Goal: Complete application form

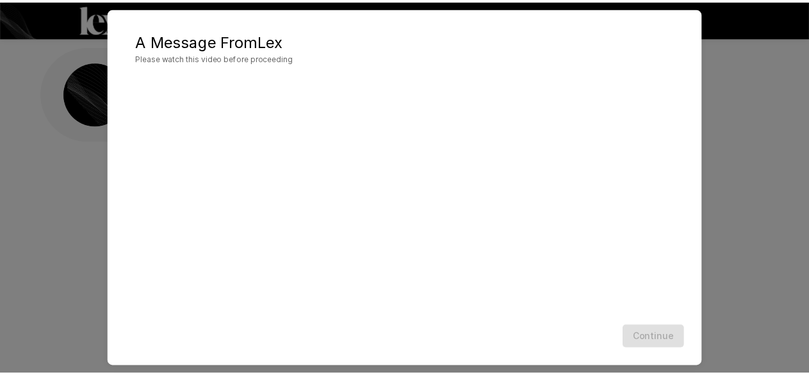
scroll to position [67, 0]
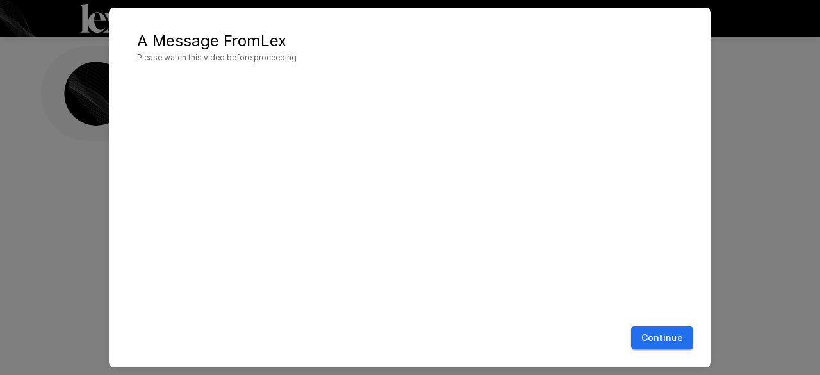
click at [660, 338] on button "Continue" at bounding box center [662, 338] width 62 height 24
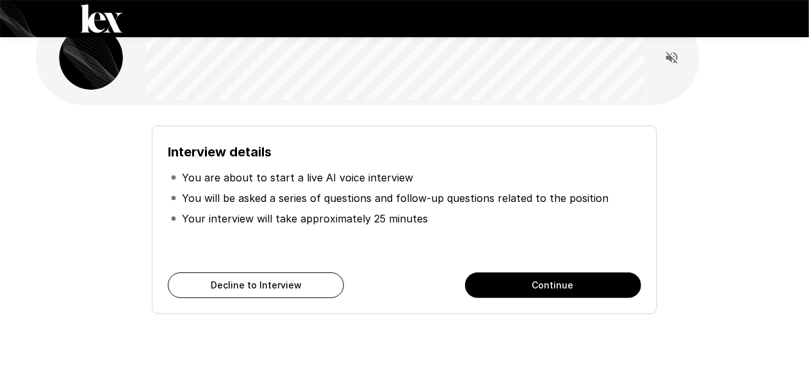
scroll to position [0, 0]
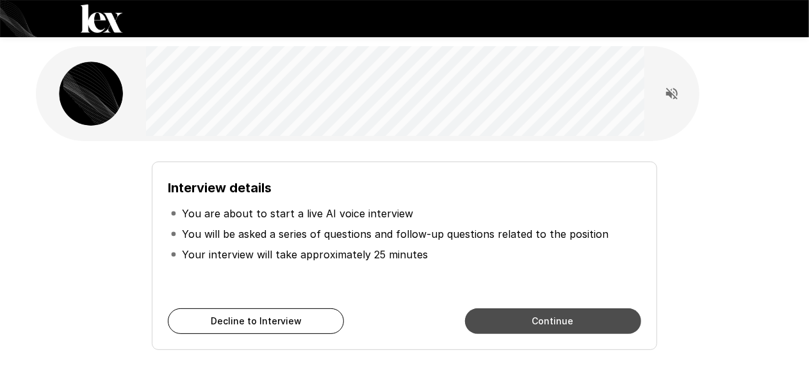
click at [591, 322] on button "Continue" at bounding box center [553, 321] width 176 height 26
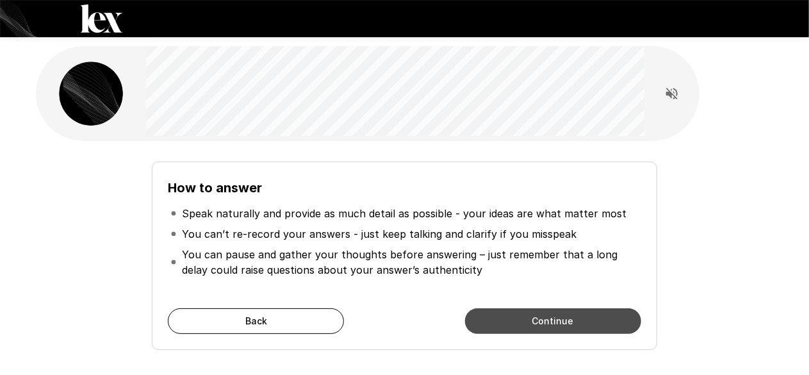
click at [529, 321] on button "Continue" at bounding box center [553, 321] width 176 height 26
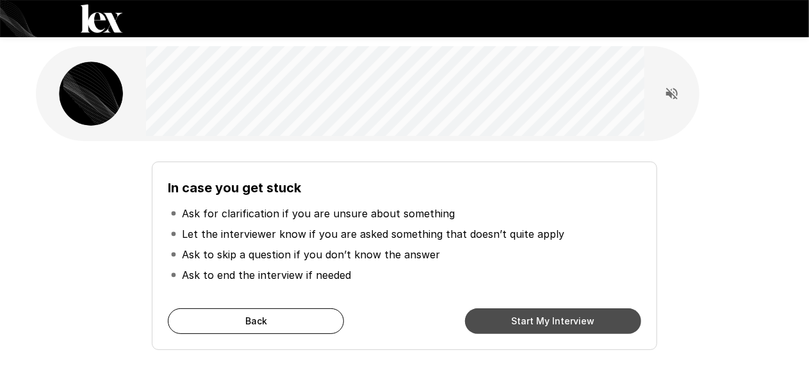
click at [529, 321] on button "Start My Interview" at bounding box center [553, 321] width 176 height 26
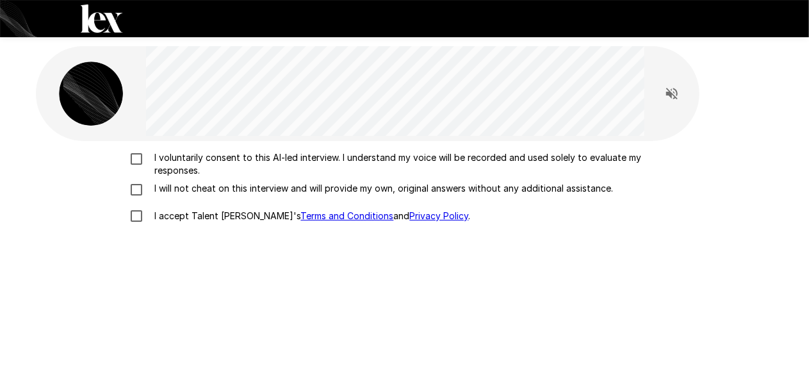
click at [173, 161] on p "I voluntarily consent to this AI-led interview. I understand my voice will be r…" at bounding box center [418, 164] width 537 height 26
click at [187, 190] on p "I will not cheat on this interview and will provide my own, original answers wi…" at bounding box center [382, 188] width 464 height 13
click at [168, 213] on p "I accept Talent Llama's Terms and Conditions and Privacy Policy ." at bounding box center [310, 215] width 321 height 13
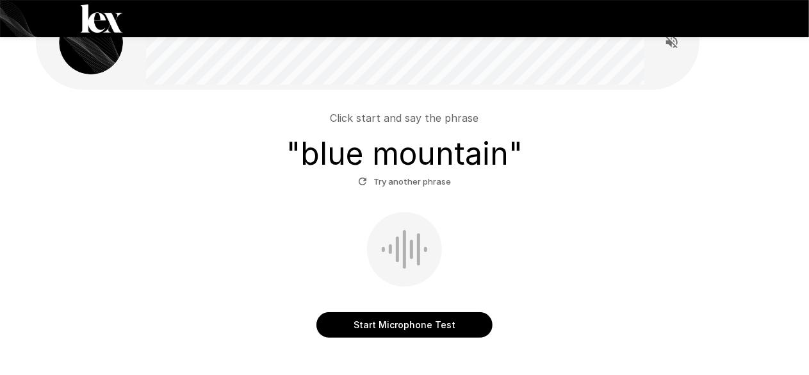
scroll to position [121, 0]
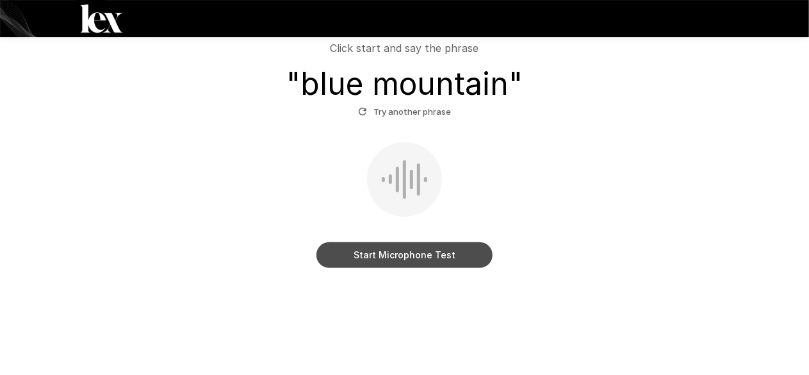
click at [349, 257] on button "Start Microphone Test" at bounding box center [404, 255] width 176 height 26
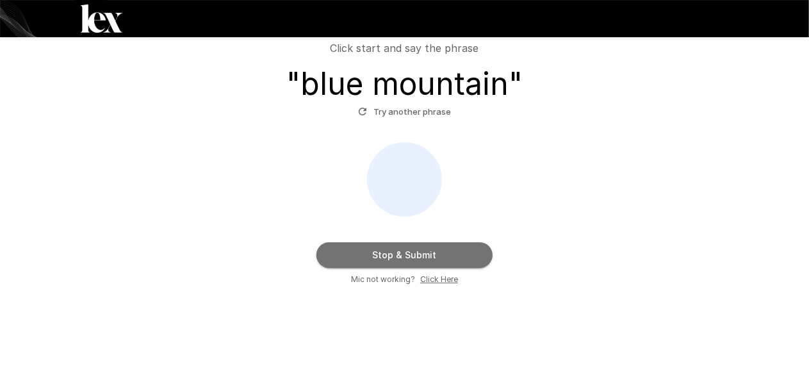
click at [349, 257] on button "Stop & Submit" at bounding box center [404, 255] width 176 height 26
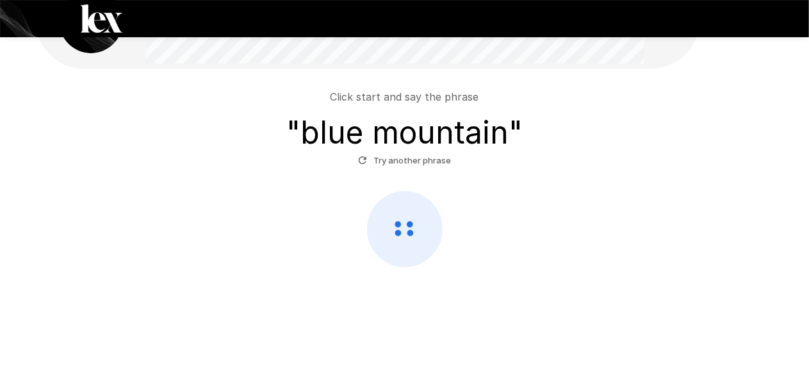
scroll to position [72, 0]
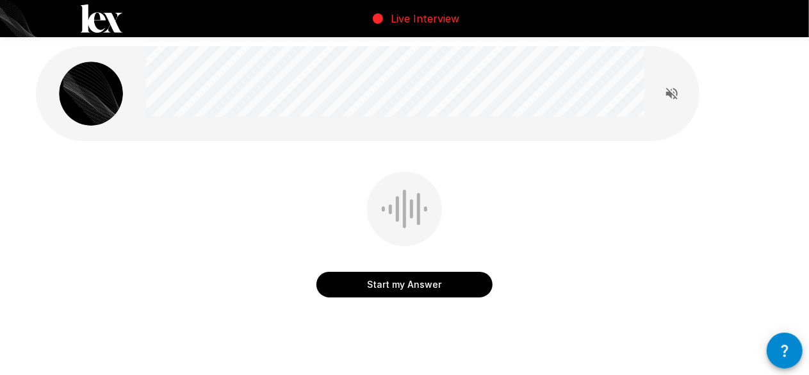
click at [389, 284] on button "Start my Answer" at bounding box center [404, 285] width 176 height 26
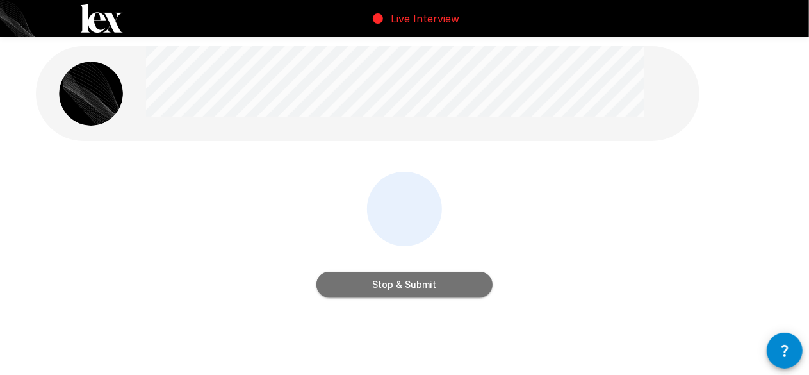
click at [424, 286] on button "Stop & Submit" at bounding box center [404, 285] width 176 height 26
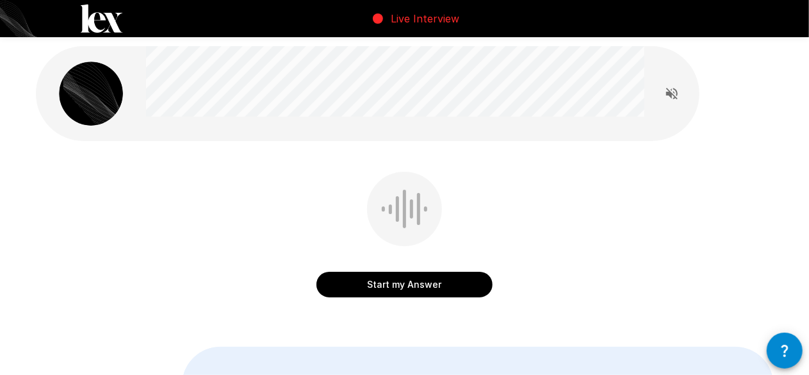
click at [424, 286] on button "Start my Answer" at bounding box center [404, 285] width 176 height 26
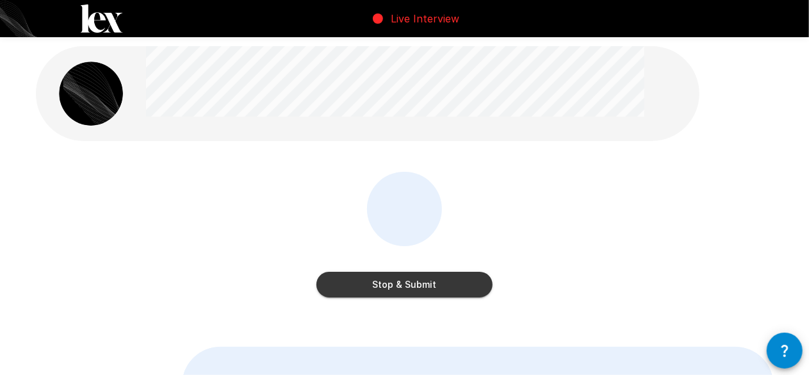
click at [424, 286] on button "Stop & Submit" at bounding box center [404, 285] width 176 height 26
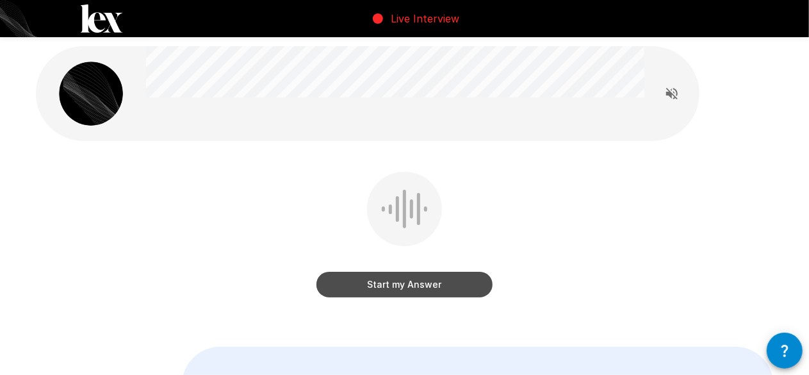
click at [393, 280] on button "Start my Answer" at bounding box center [404, 285] width 176 height 26
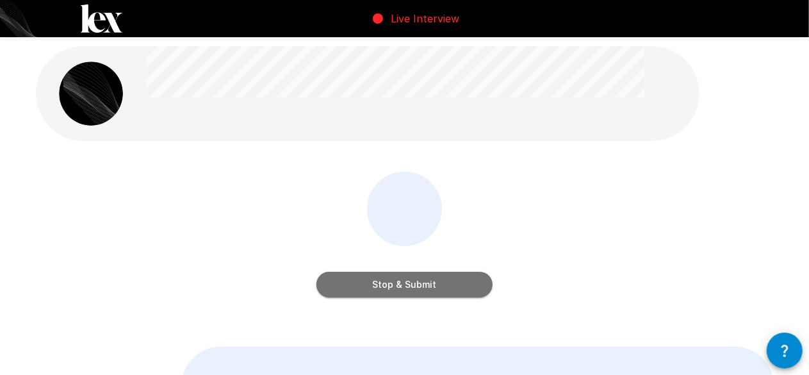
click at [393, 280] on button "Stop & Submit" at bounding box center [404, 285] width 176 height 26
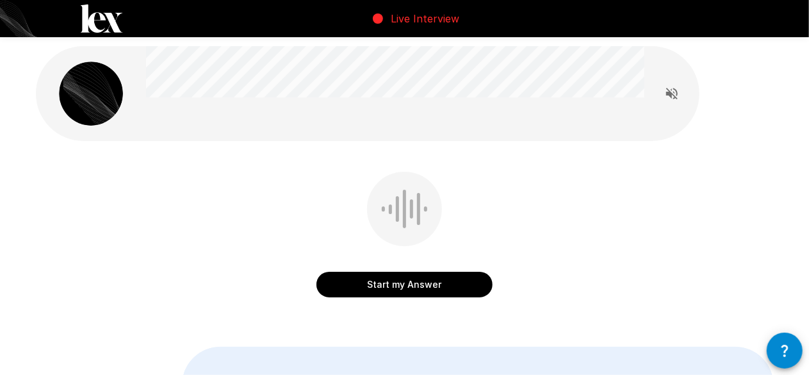
click at [393, 280] on button "Start my Answer" at bounding box center [404, 285] width 176 height 26
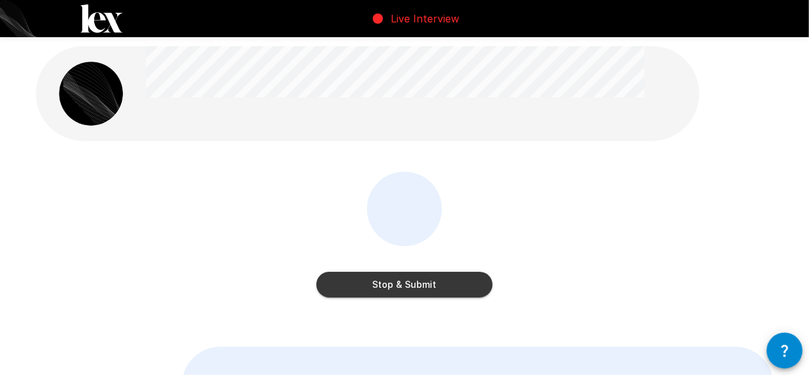
click at [393, 280] on button "Stop & Submit" at bounding box center [404, 285] width 176 height 26
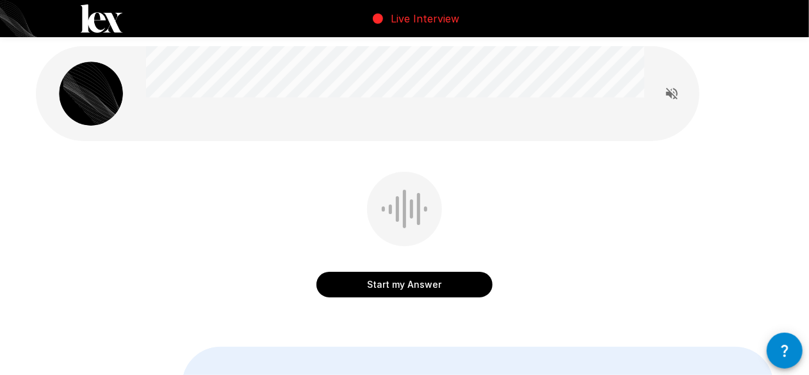
click at [393, 280] on button "Start my Answer" at bounding box center [404, 285] width 176 height 26
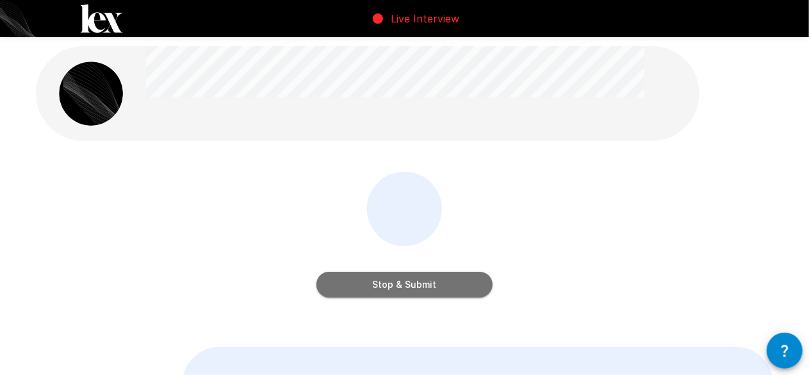
click at [393, 280] on button "Stop & Submit" at bounding box center [404, 285] width 176 height 26
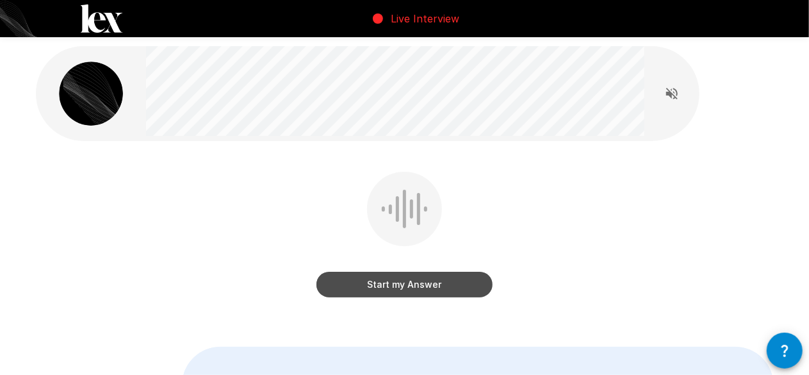
click at [418, 281] on button "Start my Answer" at bounding box center [404, 285] width 176 height 26
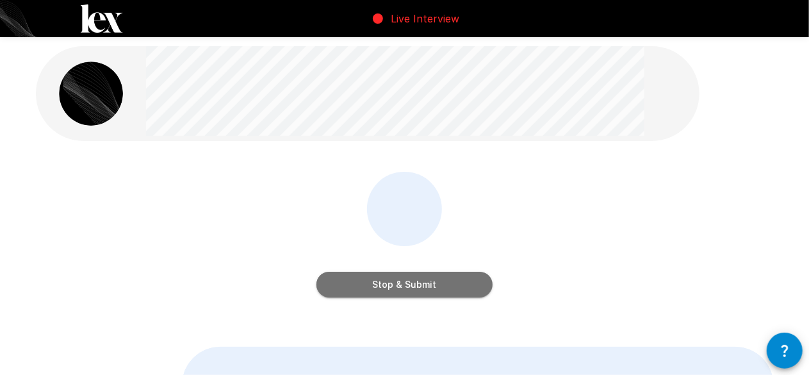
click at [418, 281] on button "Stop & Submit" at bounding box center [404, 285] width 176 height 26
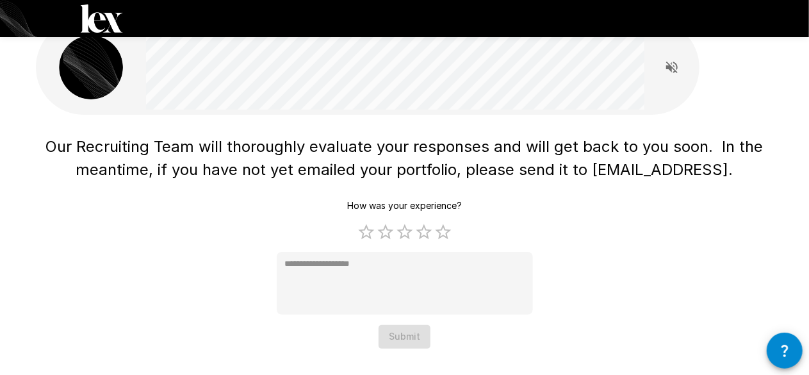
scroll to position [28, 0]
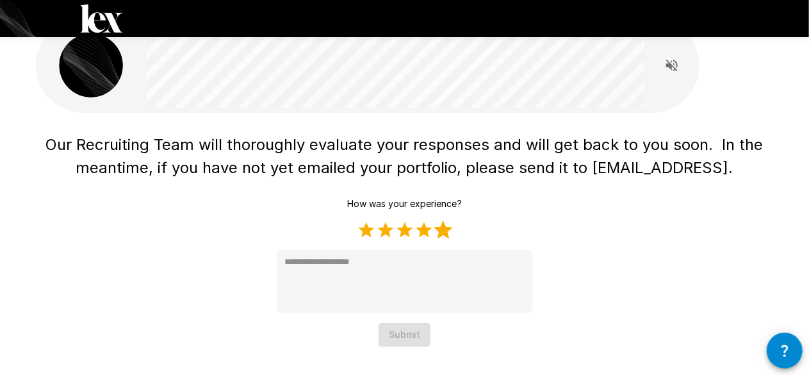
click at [442, 230] on label "5 Stars" at bounding box center [443, 229] width 19 height 19
type textarea "*"
click at [420, 326] on button "Submit" at bounding box center [405, 335] width 52 height 24
